Goal: Browse casually: Explore the website without a specific task or goal

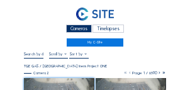
scroll to position [50, 0]
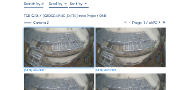
click at [50, 45] on img at bounding box center [59, 48] width 70 height 40
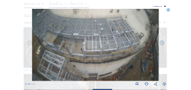
click at [164, 85] on icon at bounding box center [165, 84] width 4 height 5
click at [183, 40] on div "Scroll to travel through time | Press 'Alt' Button + Scroll to Zoom | Click and…" at bounding box center [95, 45] width 191 height 90
click at [170, 10] on icon at bounding box center [170, 11] width 4 height 4
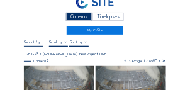
scroll to position [25, 0]
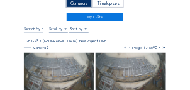
click at [60, 60] on img at bounding box center [59, 73] width 70 height 40
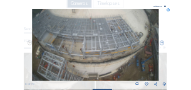
click at [166, 83] on icon at bounding box center [165, 84] width 4 height 5
click at [168, 11] on icon at bounding box center [170, 11] width 4 height 4
